Goal: Task Accomplishment & Management: Manage account settings

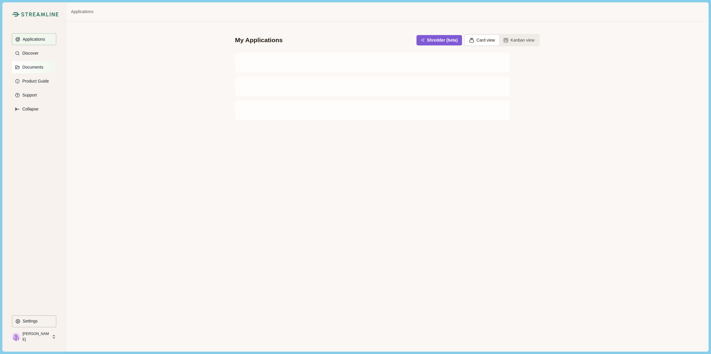
click at [40, 67] on p "Documents" at bounding box center [31, 67] width 23 height 5
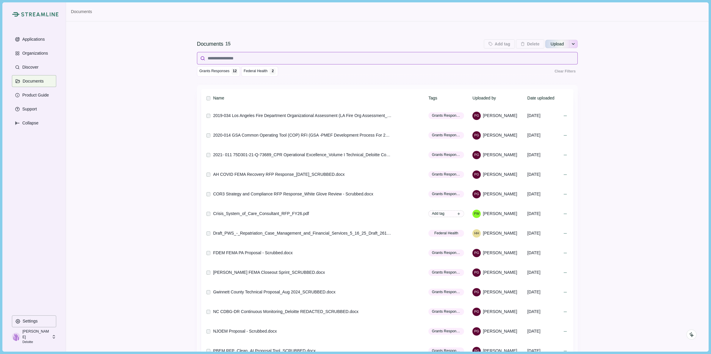
click at [230, 59] on input at bounding box center [387, 58] width 381 height 12
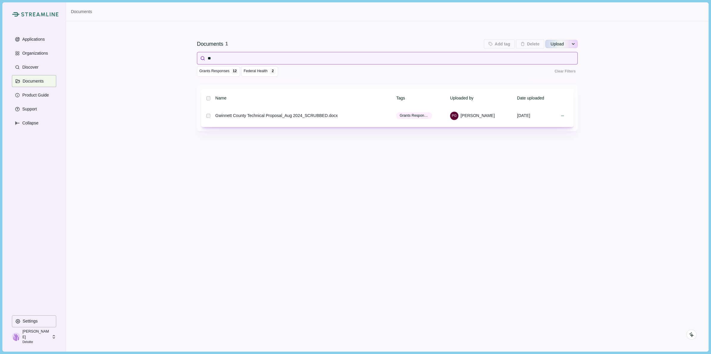
type input "*"
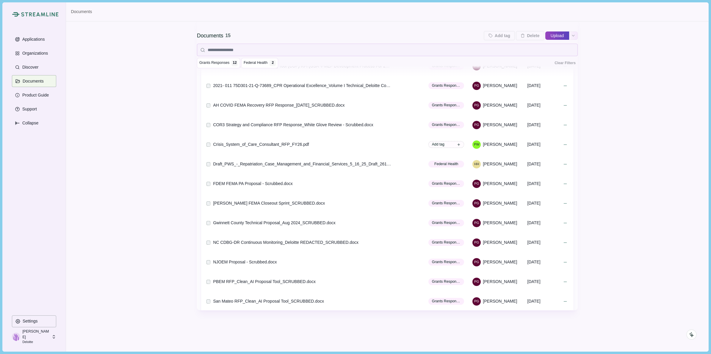
click at [556, 36] on button "Upload" at bounding box center [557, 36] width 24 height 10
click at [545, 36] on input "Upload" at bounding box center [545, 36] width 0 height 0
type input "**********"
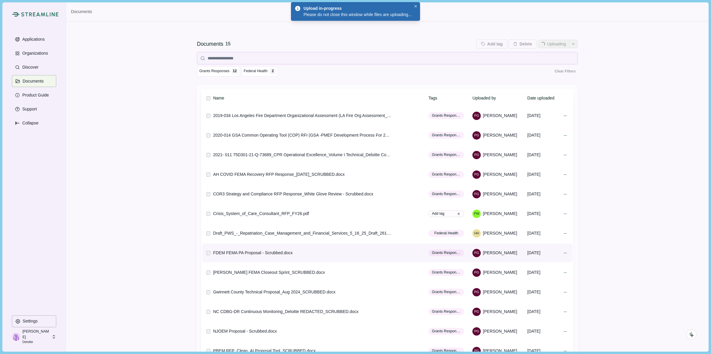
scroll to position [23, 0]
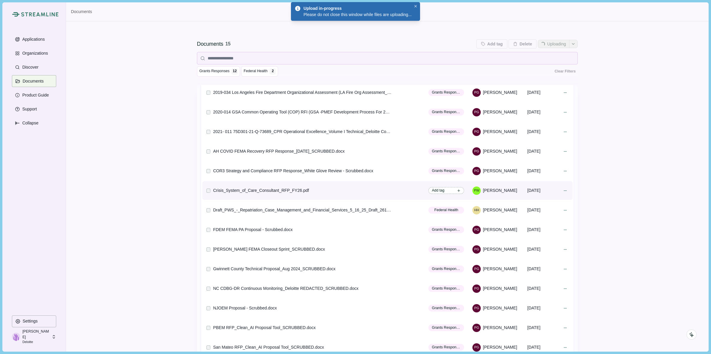
click at [445, 188] on span "Add tag" at bounding box center [446, 190] width 36 height 7
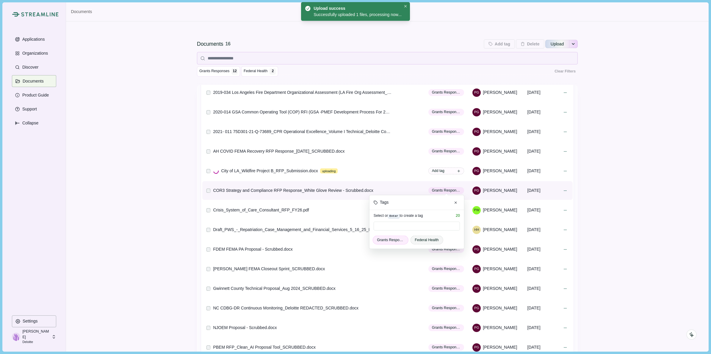
click at [418, 239] on span "Federal Health" at bounding box center [426, 240] width 24 height 5
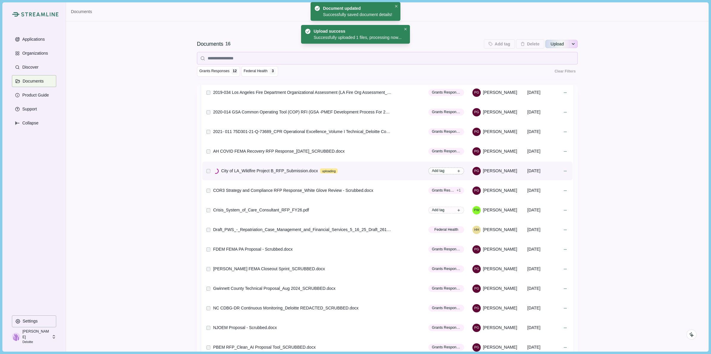
click at [439, 170] on span "Add tag" at bounding box center [438, 170] width 12 height 5
click at [391, 221] on span "Grants Responses" at bounding box center [390, 220] width 27 height 5
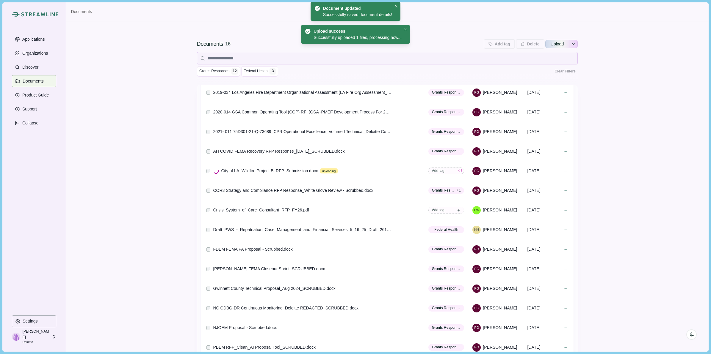
click at [644, 216] on div "Documents 16 Add tag Add tags to 0 selected documents Press Enter to add a new …" at bounding box center [387, 221] width 642 height 400
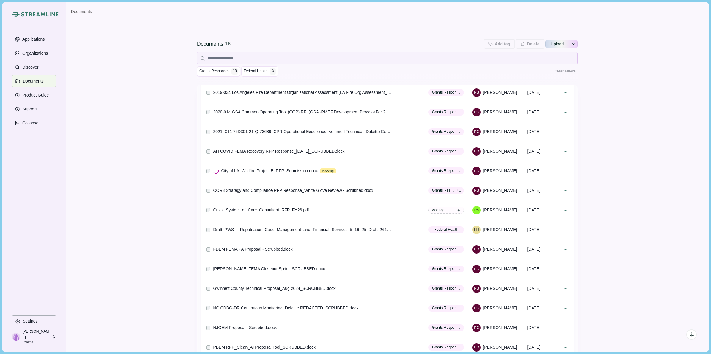
click at [143, 181] on div "Documents 16 Add tag Add tags to 0 selected documents Press Enter to add a new …" at bounding box center [387, 221] width 642 height 400
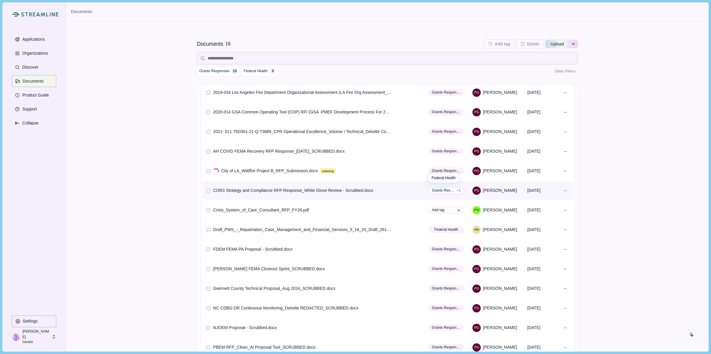
click at [445, 189] on span "Grants Responses" at bounding box center [443, 190] width 23 height 5
click at [418, 241] on span "Federal Health" at bounding box center [426, 240] width 24 height 5
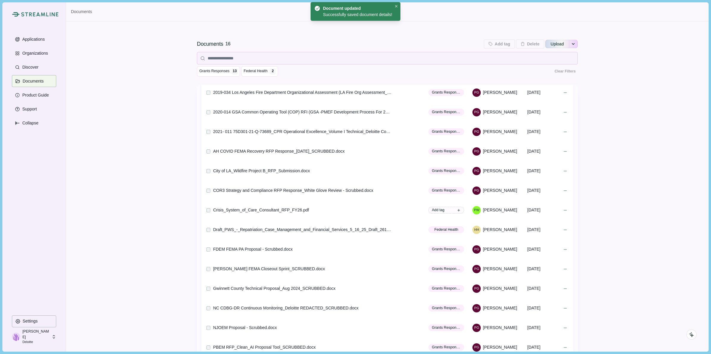
click at [139, 205] on div "Documents 16 Add tag Add tags to 0 selected documents Press Enter to add a new …" at bounding box center [387, 221] width 642 height 400
click at [440, 208] on span "Add tag" at bounding box center [438, 210] width 12 height 5
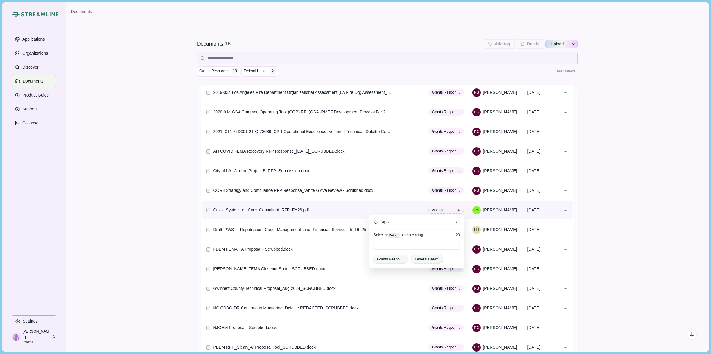
click at [420, 259] on span "Federal Health" at bounding box center [426, 259] width 24 height 5
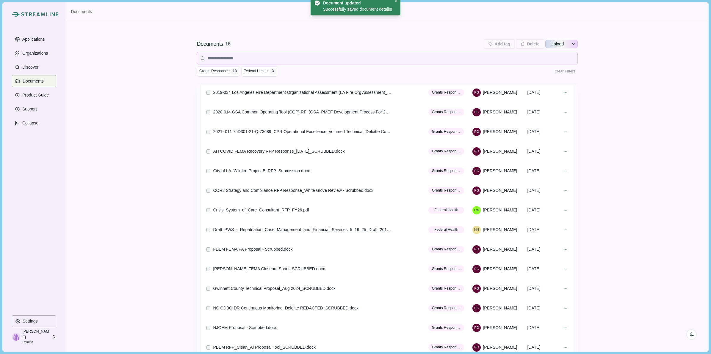
click at [130, 206] on div "Documents 16 Add tag Add tags to 0 selected documents Press Enter to add a new …" at bounding box center [387, 221] width 642 height 400
